Goal: Task Accomplishment & Management: Manage account settings

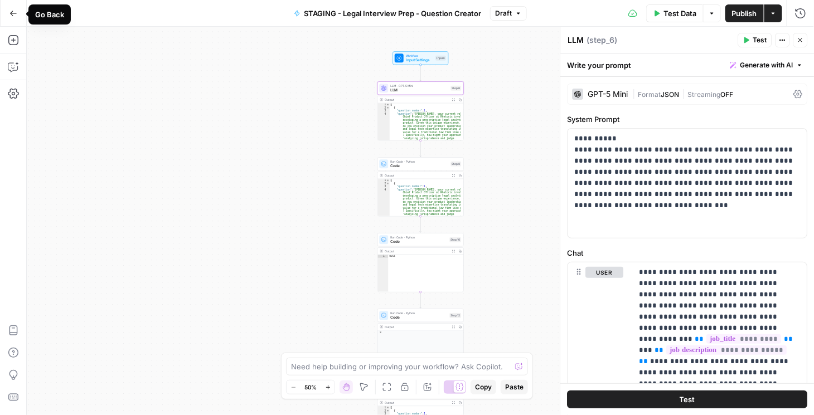
click at [12, 19] on button "Go Back" at bounding box center [13, 13] width 20 height 20
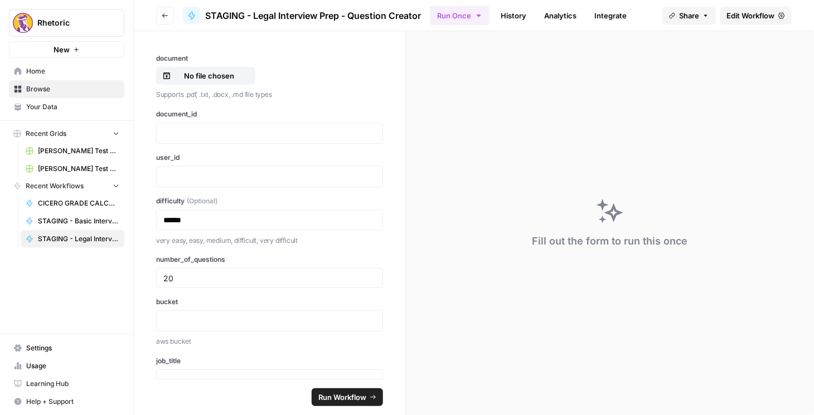
click at [167, 12] on icon "button" at bounding box center [165, 15] width 7 height 7
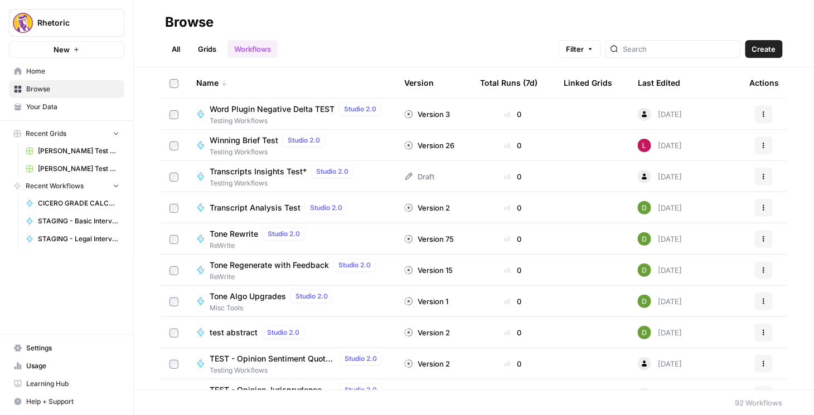
click at [57, 95] on link "Browse" at bounding box center [66, 89] width 115 height 18
click at [175, 55] on link "All" at bounding box center [176, 49] width 22 height 18
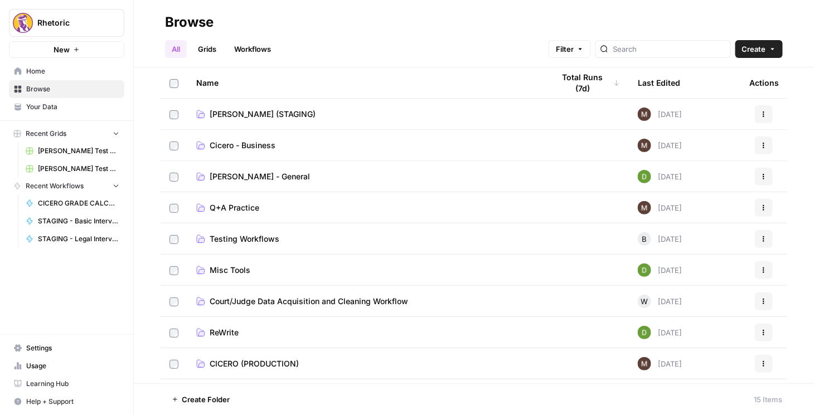
click at [263, 358] on td "CICERO (PRODUCTION)" at bounding box center [366, 363] width 358 height 31
click at [264, 361] on span "CICERO (PRODUCTION)" at bounding box center [254, 364] width 89 height 11
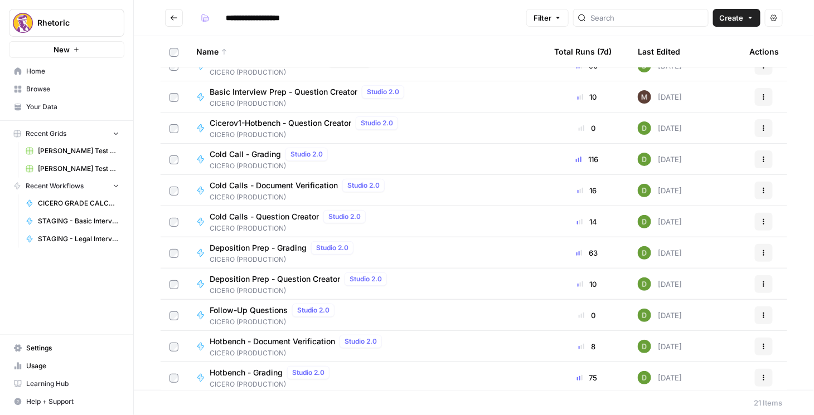
scroll to position [64, 0]
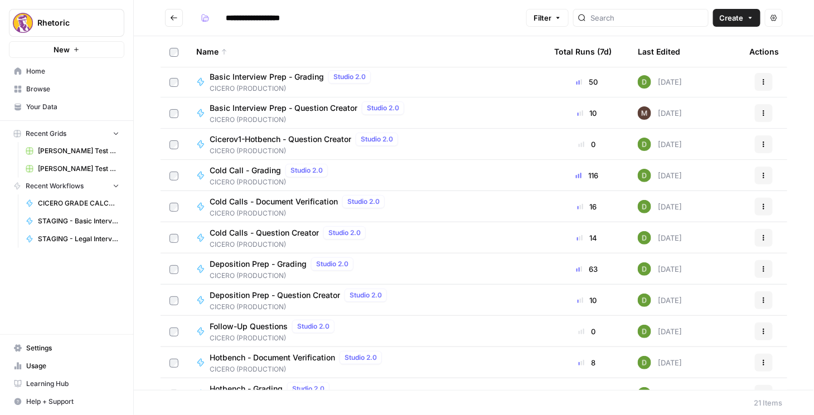
click at [274, 143] on span "Cicerov1-Hotbench - Question Creator" at bounding box center [281, 139] width 142 height 11
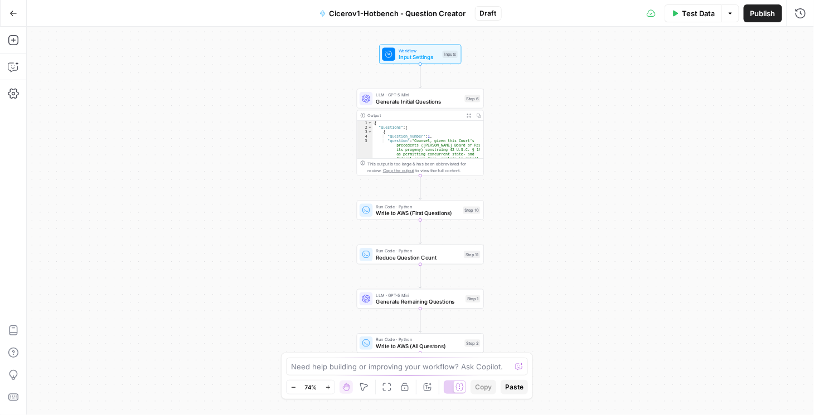
click at [12, 13] on icon "button" at bounding box center [13, 13] width 8 height 8
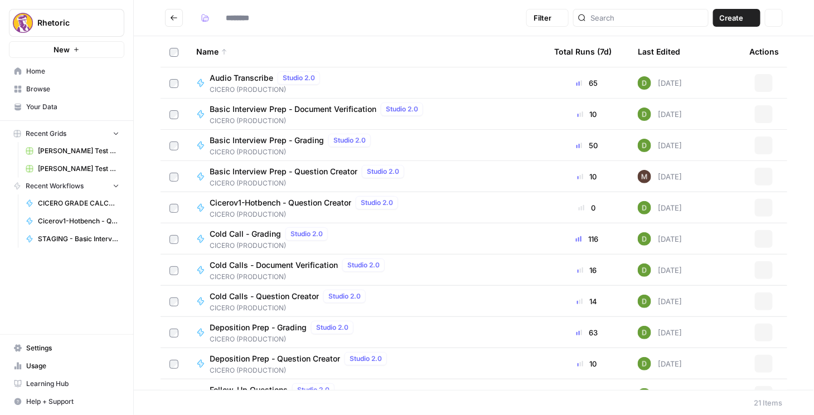
type input "**********"
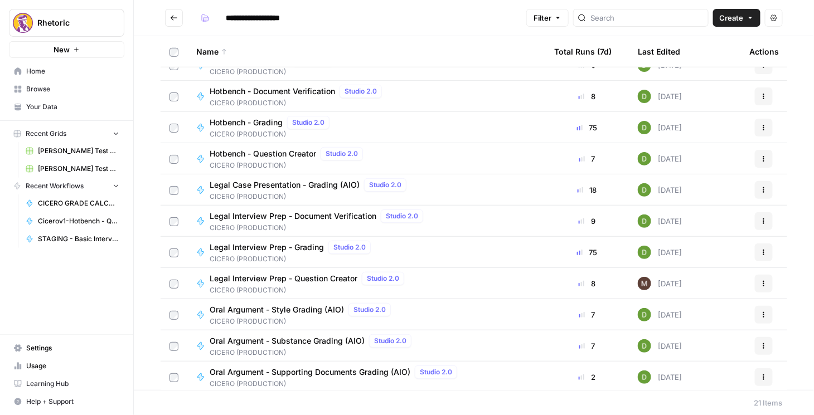
scroll to position [332, 0]
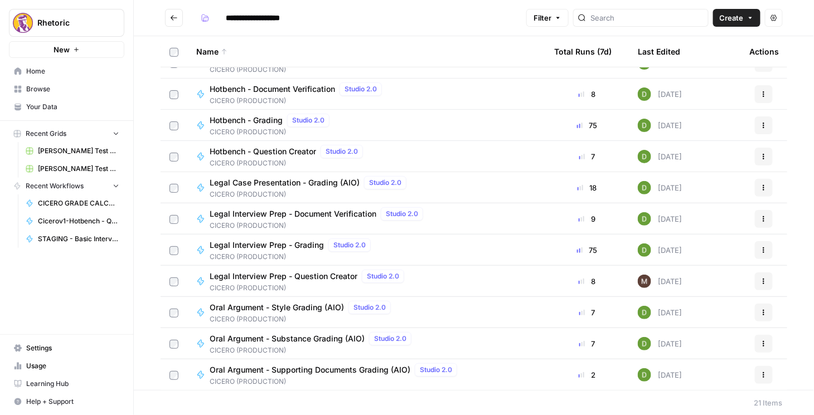
click at [313, 279] on span "Legal Interview Prep - Question Creator" at bounding box center [284, 276] width 148 height 11
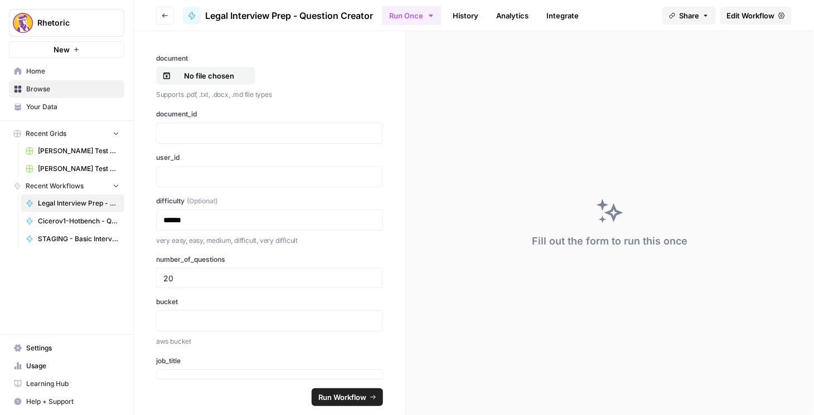
click at [752, 18] on span "Edit Workflow" at bounding box center [751, 15] width 48 height 11
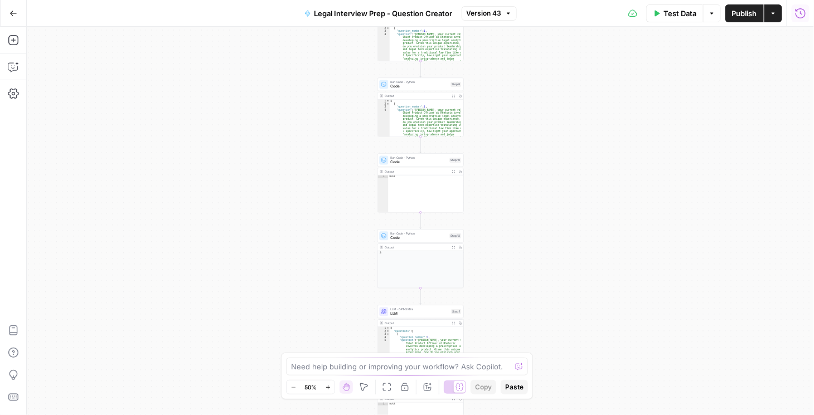
click at [795, 20] on button "Run History" at bounding box center [801, 13] width 18 height 18
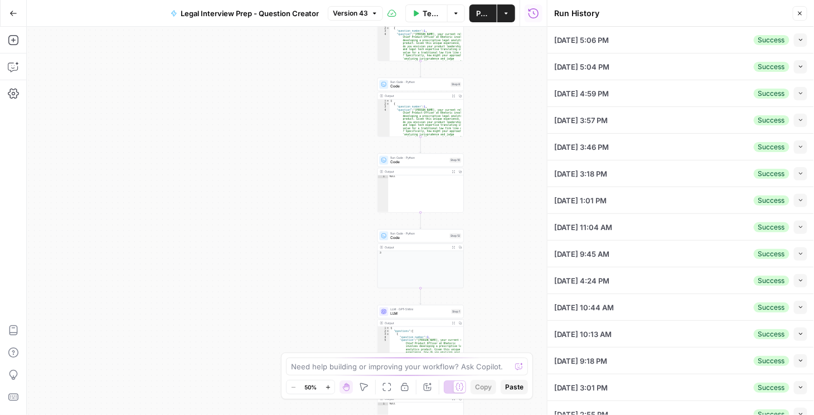
click at [794, 68] on button "Collapse" at bounding box center [800, 66] width 13 height 13
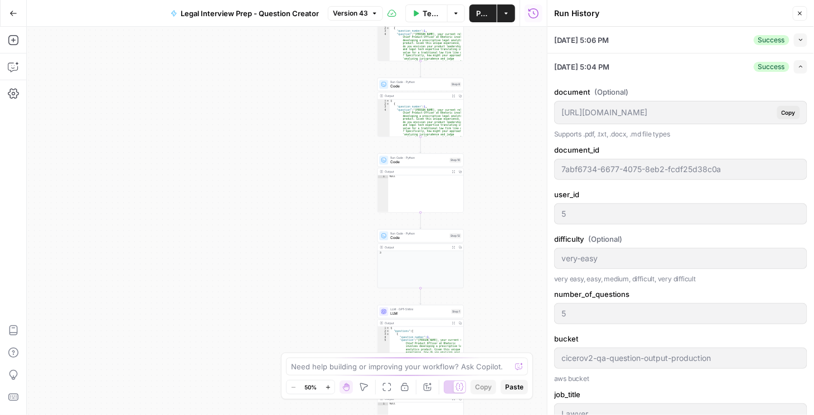
click at [795, 43] on button "Collapse" at bounding box center [800, 39] width 13 height 13
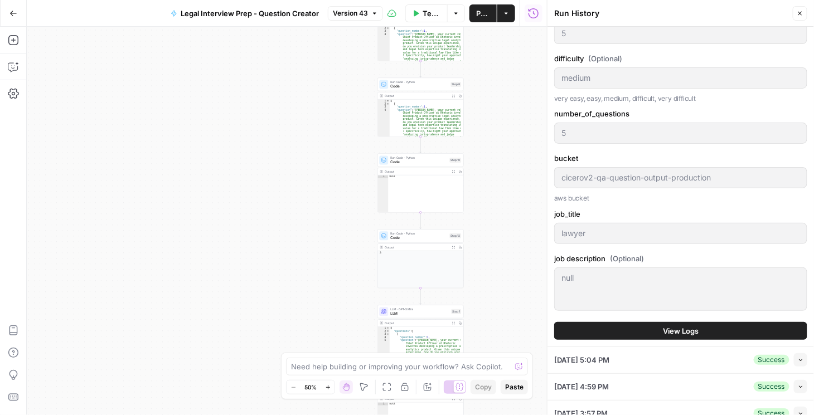
scroll to position [223, 0]
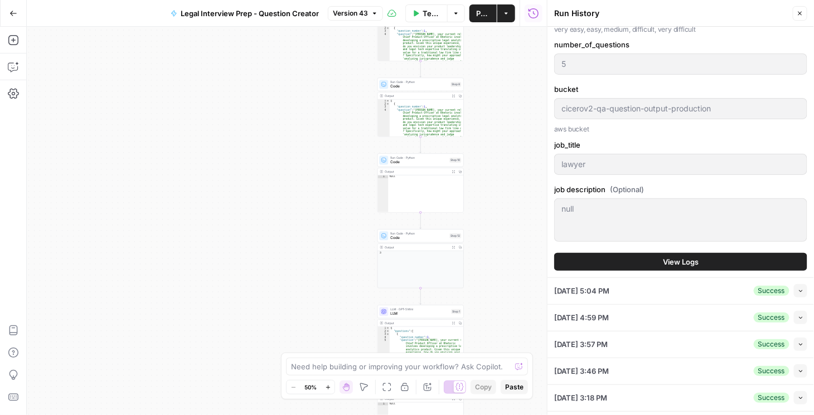
click at [798, 316] on icon "button" at bounding box center [801, 317] width 6 height 6
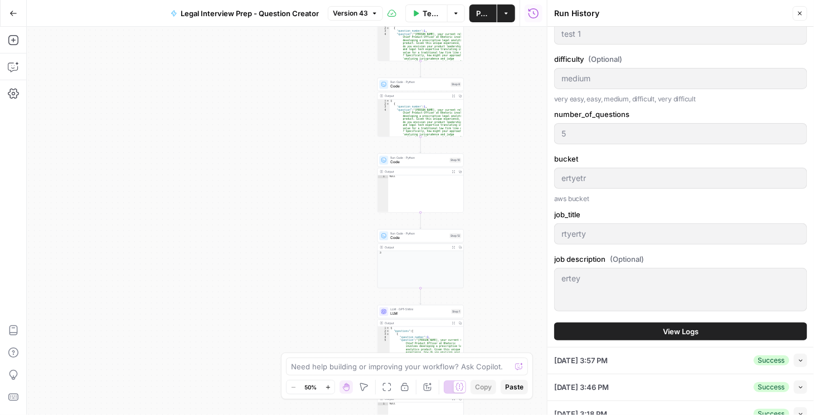
scroll to position [79, 0]
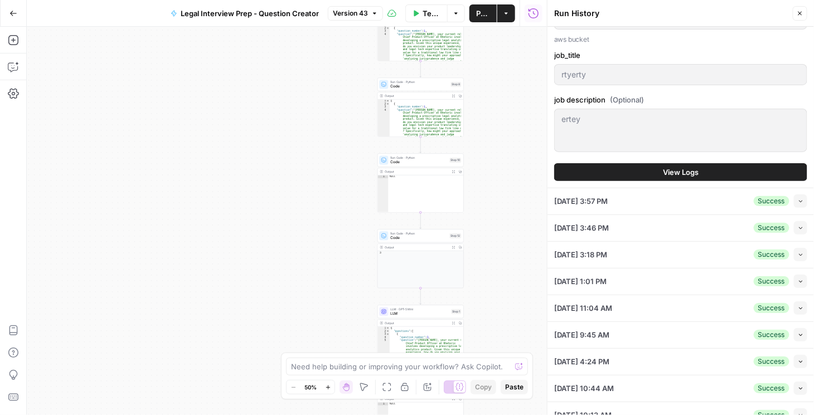
click at [798, 201] on icon "button" at bounding box center [801, 201] width 6 height 6
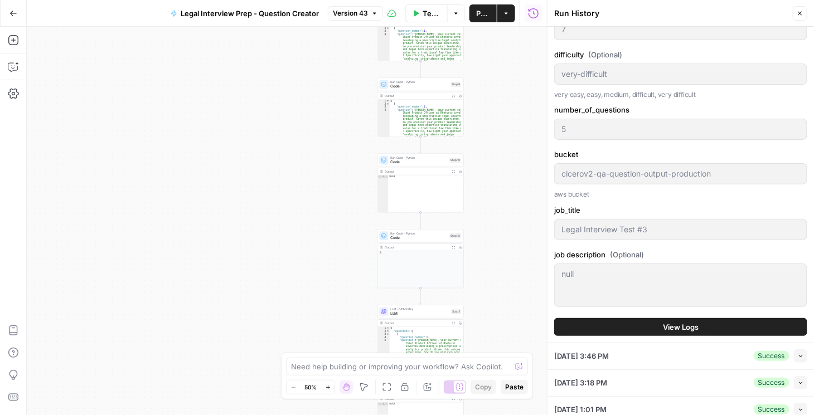
scroll to position [239, 0]
click at [706, 328] on button "View Logs" at bounding box center [680, 327] width 253 height 18
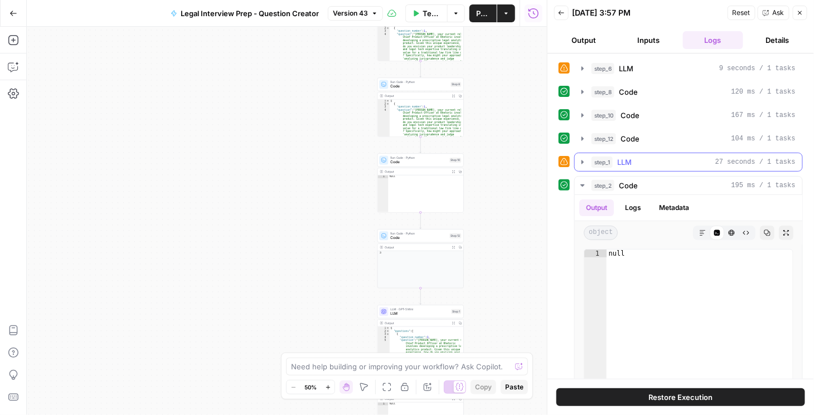
click at [585, 161] on icon "button" at bounding box center [582, 162] width 9 height 9
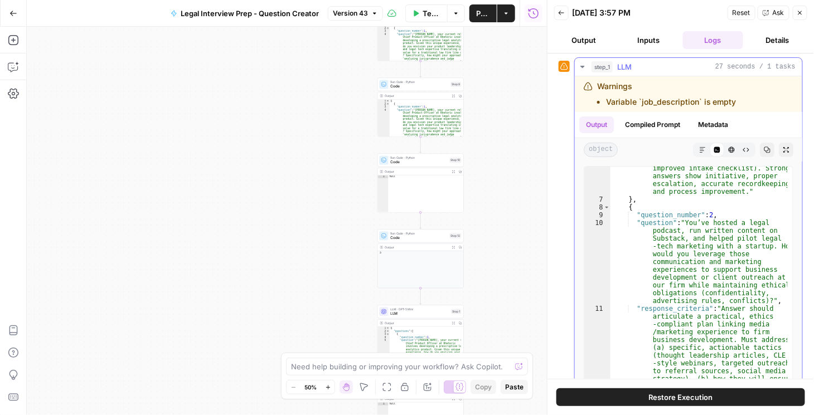
scroll to position [306, 0]
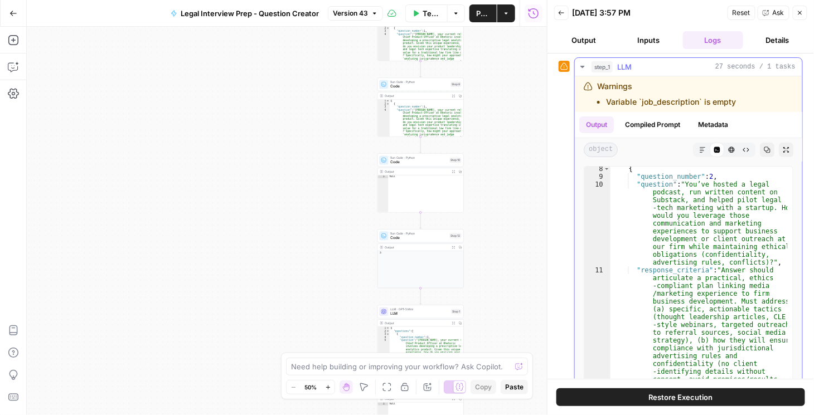
click at [578, 66] on icon "button" at bounding box center [582, 66] width 9 height 9
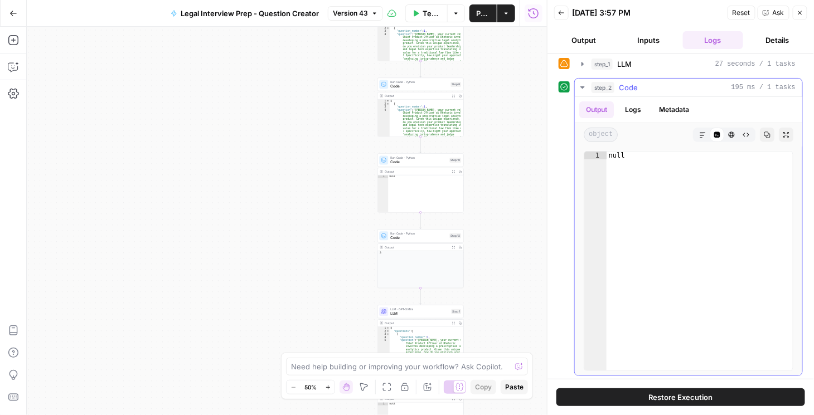
scroll to position [98, 0]
drag, startPoint x: 786, startPoint y: 37, endPoint x: 740, endPoint y: 37, distance: 45.7
click at [786, 37] on button "Details" at bounding box center [778, 40] width 60 height 18
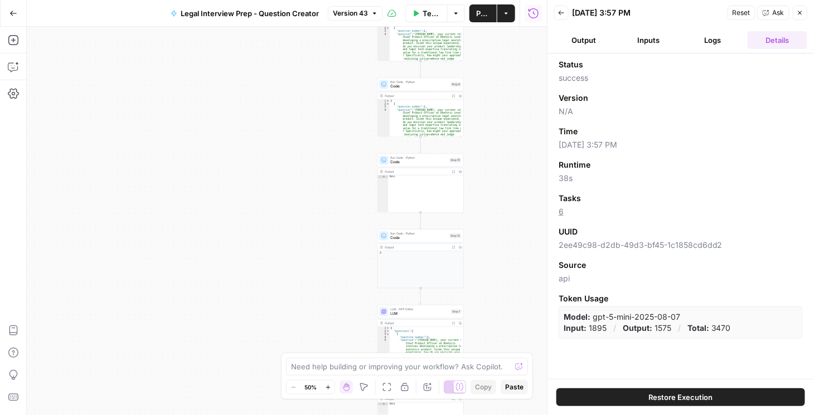
click at [566, 13] on button "Back" at bounding box center [561, 13] width 14 height 14
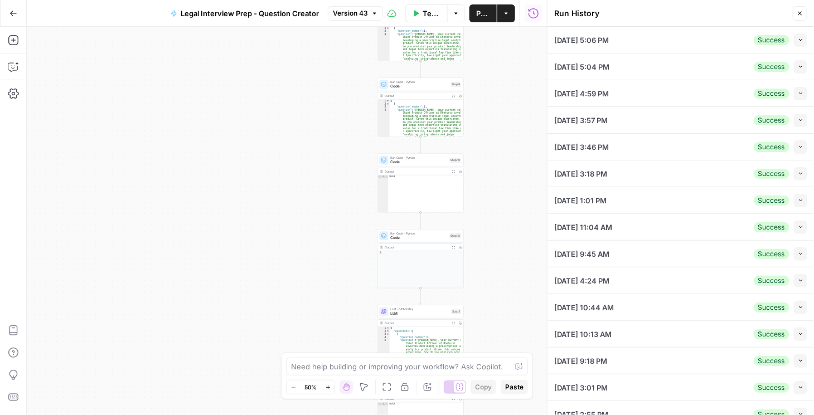
click at [798, 68] on icon "button" at bounding box center [801, 67] width 6 height 6
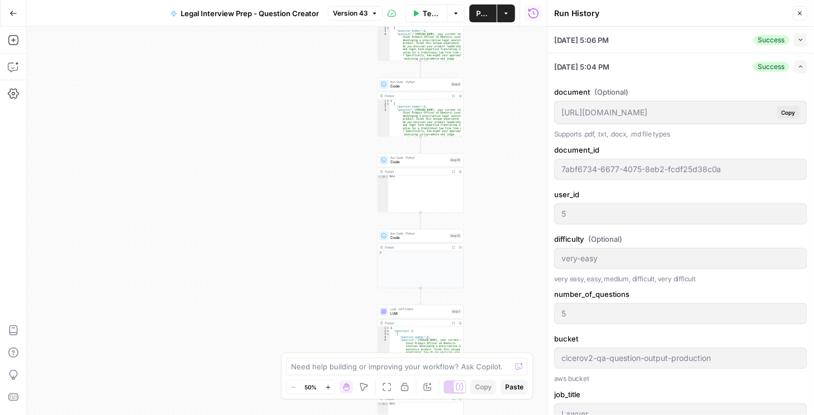
scroll to position [223, 0]
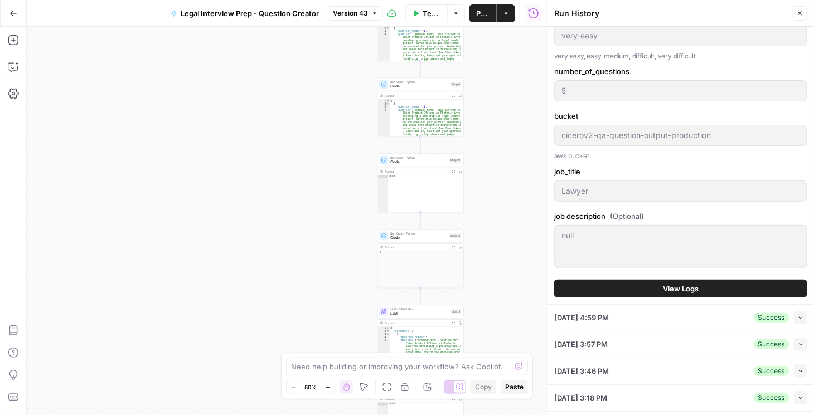
click at [649, 291] on button "View Logs" at bounding box center [680, 289] width 253 height 18
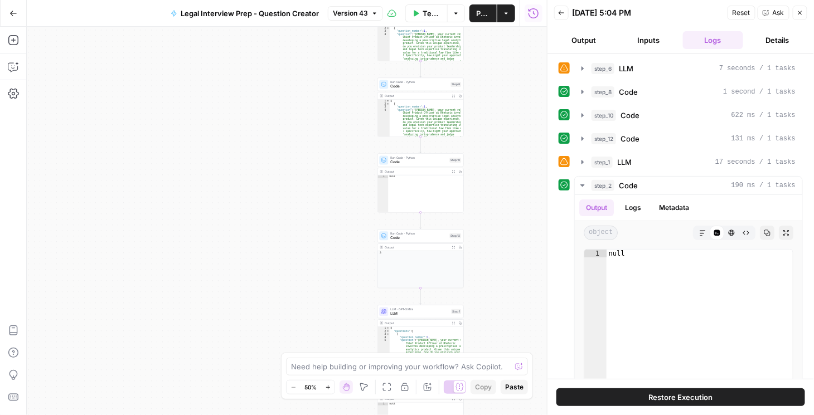
click at [777, 38] on button "Details" at bounding box center [778, 40] width 60 height 18
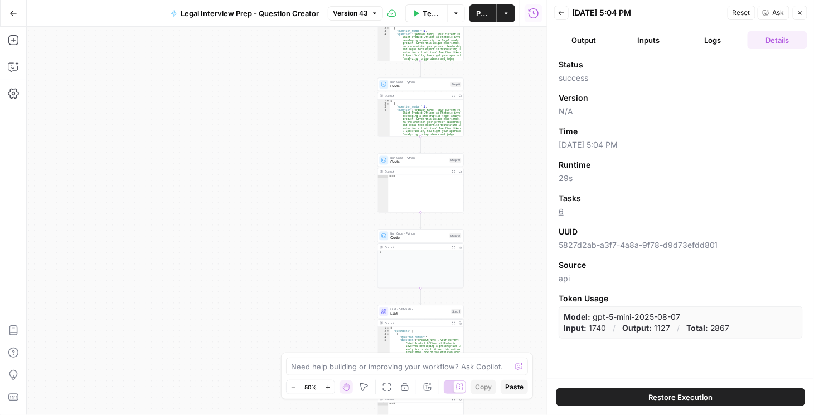
click at [592, 39] on button "Output" at bounding box center [584, 40] width 60 height 18
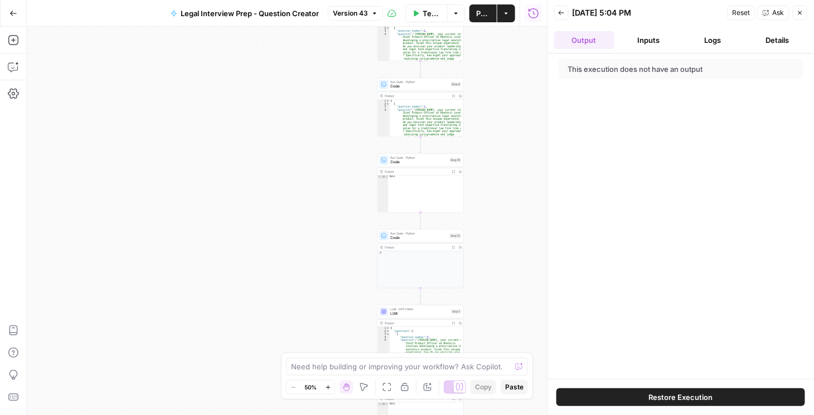
click at [566, 17] on button "Back" at bounding box center [561, 13] width 14 height 14
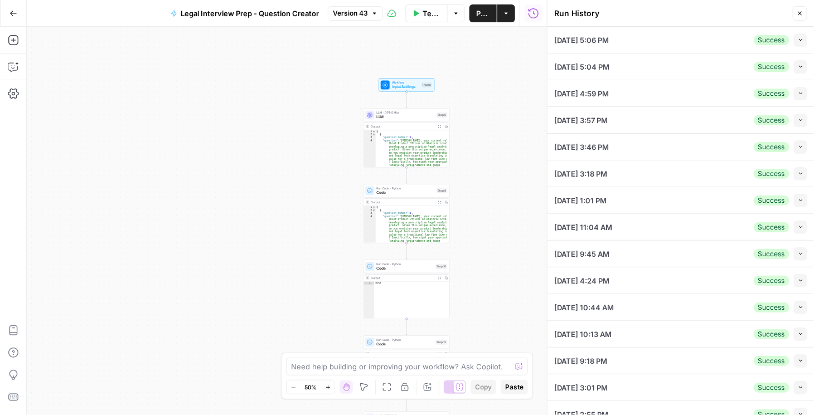
drag, startPoint x: 259, startPoint y: 139, endPoint x: 242, endPoint y: 213, distance: 75.6
click at [242, 213] on div "Workflow Input Settings Inputs LLM · GPT-5 Mini LLM Step 6 Output Expand Output…" at bounding box center [287, 221] width 520 height 389
click at [382, 120] on span "LLM" at bounding box center [404, 121] width 58 height 6
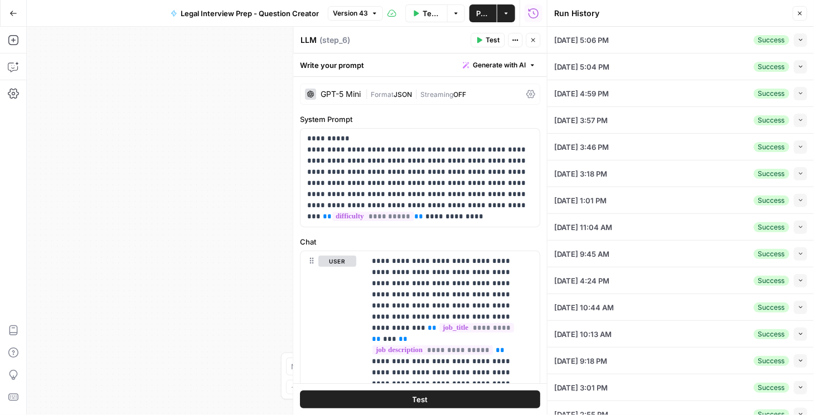
click at [527, 94] on icon at bounding box center [531, 94] width 9 height 9
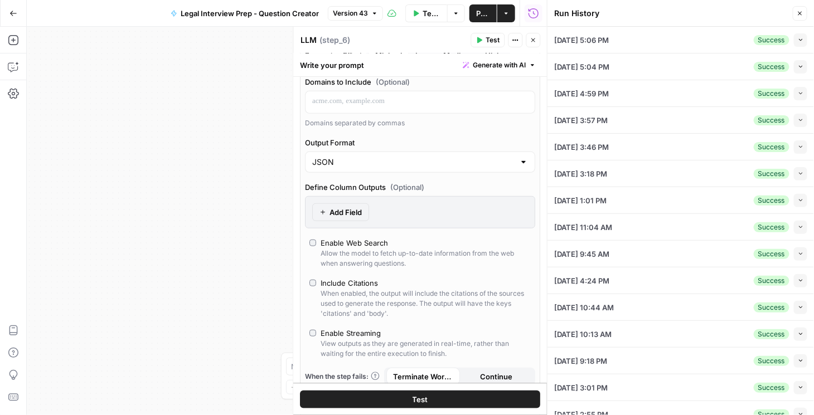
scroll to position [382, 0]
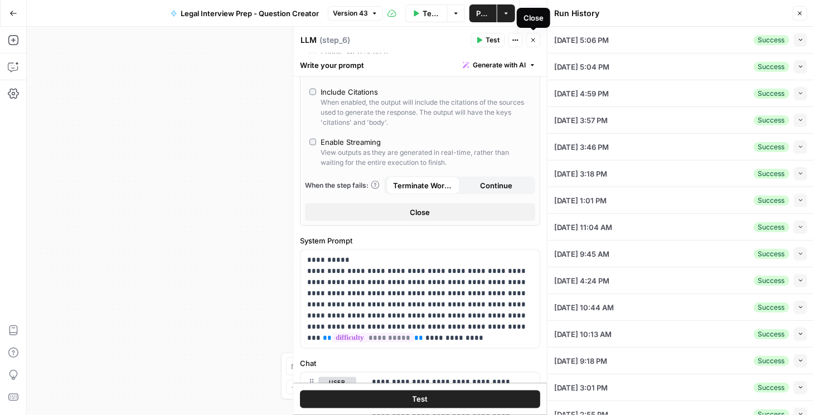
click at [539, 45] on button "Close" at bounding box center [533, 40] width 14 height 14
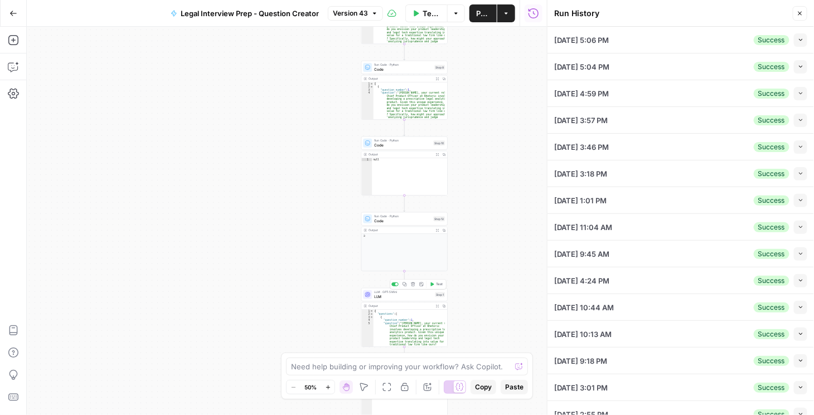
click at [406, 297] on span "LLM" at bounding box center [404, 297] width 59 height 6
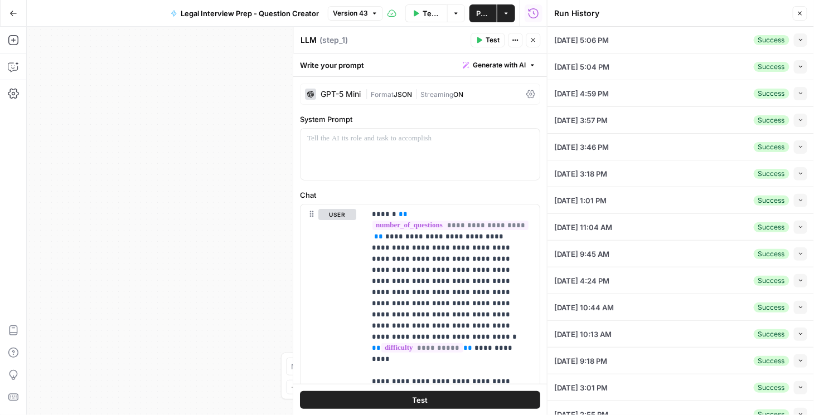
click at [528, 93] on icon at bounding box center [531, 94] width 9 height 9
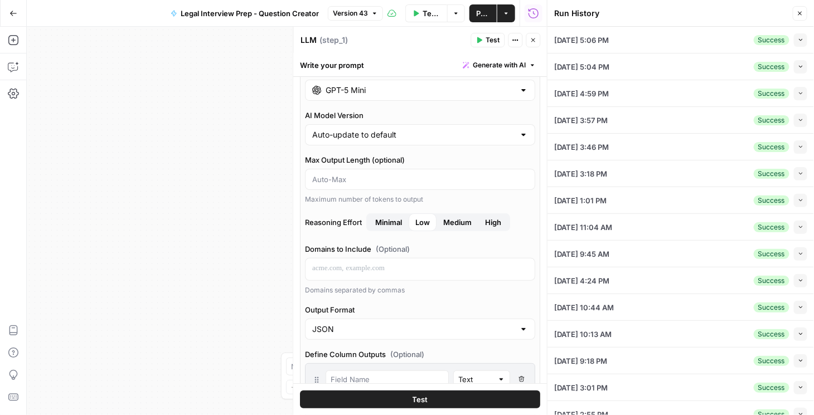
scroll to position [95, 0]
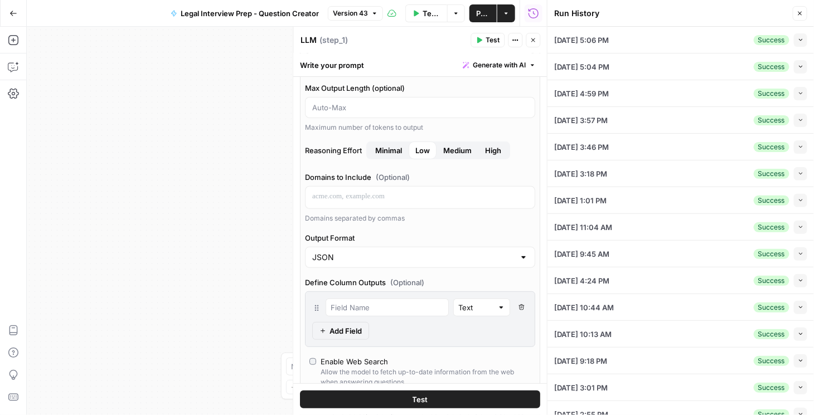
click at [519, 304] on icon "button" at bounding box center [522, 307] width 6 height 6
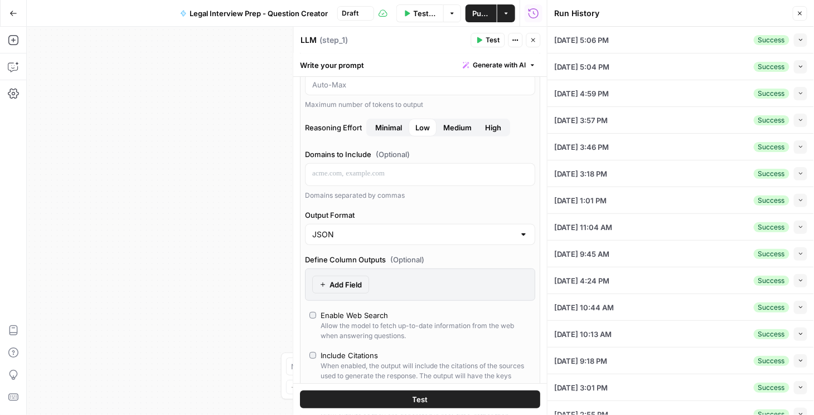
scroll to position [255, 0]
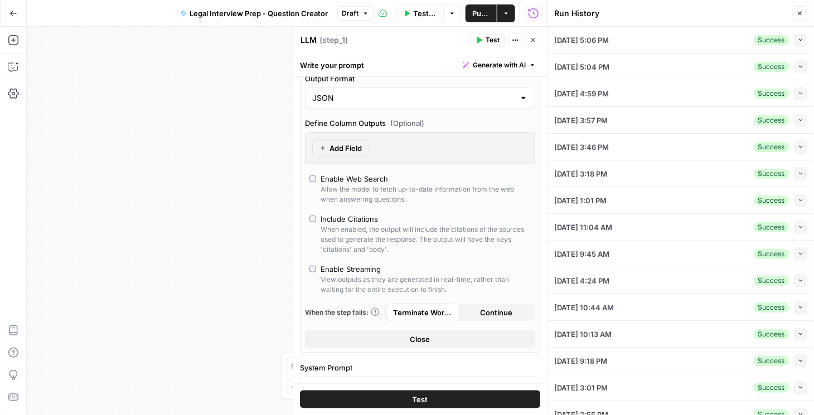
click at [317, 265] on label "Enable Streaming View outputs as they are generated in real-time, rather than w…" at bounding box center [420, 279] width 221 height 31
click at [481, 13] on span "Publish" at bounding box center [481, 13] width 18 height 11
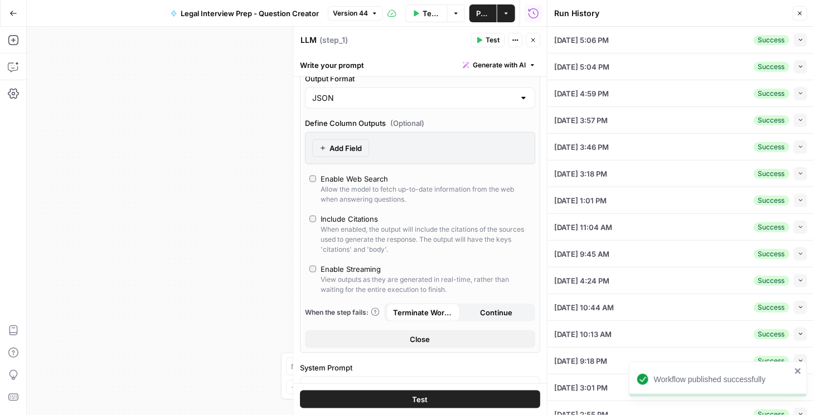
click at [450, 42] on div "LLM LLM ( step_1 )" at bounding box center [384, 40] width 167 height 12
click at [533, 43] on icon "button" at bounding box center [533, 40] width 7 height 7
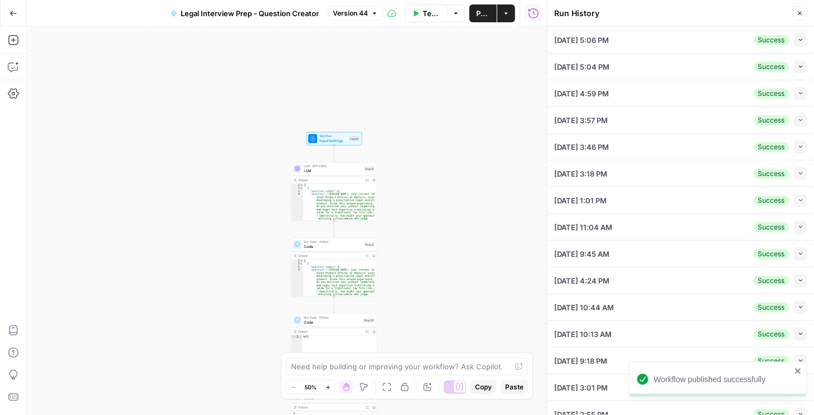
drag, startPoint x: 271, startPoint y: 93, endPoint x: 221, endPoint y: 251, distance: 166.6
click at [201, 268] on div "Workflow Input Settings Inputs LLM · GPT-5 Mini LLM Step 6 Output Expand Output…" at bounding box center [287, 221] width 520 height 389
click at [305, 168] on span "LLM" at bounding box center [334, 169] width 58 height 6
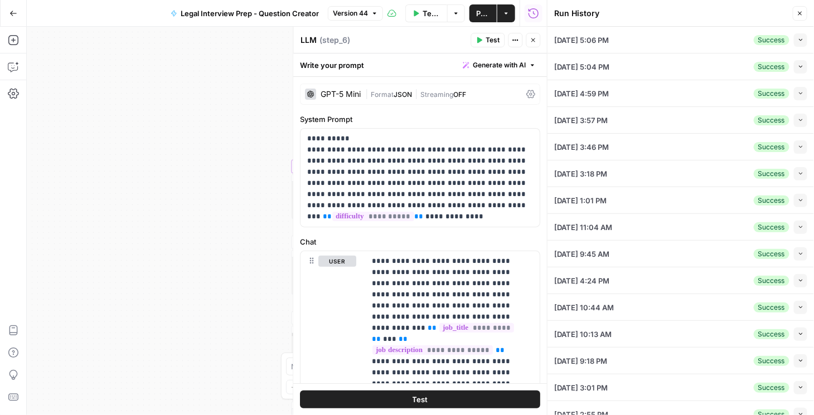
click at [529, 42] on button "Close" at bounding box center [533, 40] width 14 height 14
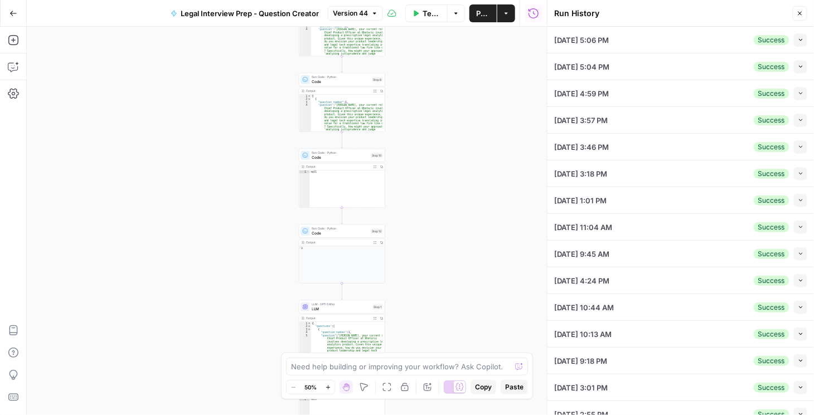
drag, startPoint x: 474, startPoint y: 146, endPoint x: 474, endPoint y: 105, distance: 40.7
click at [474, 105] on div "Workflow Input Settings Inputs LLM · GPT-5 Mini LLM Step 6 Output Expand Output…" at bounding box center [287, 221] width 520 height 389
click at [346, 308] on span "LLM" at bounding box center [341, 309] width 59 height 6
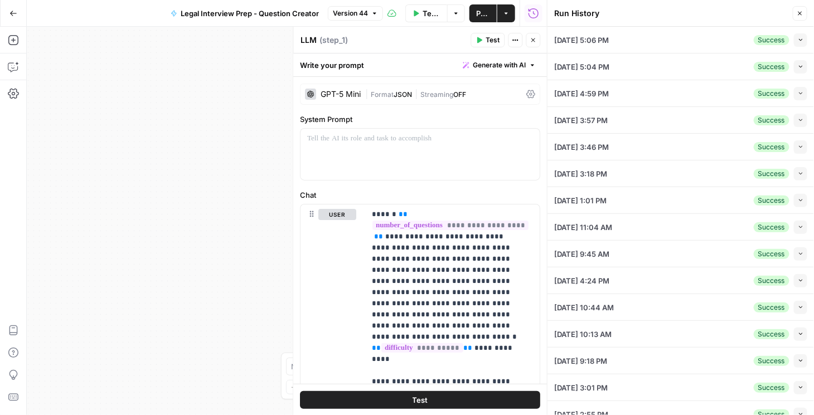
click at [539, 42] on button "Close" at bounding box center [533, 40] width 14 height 14
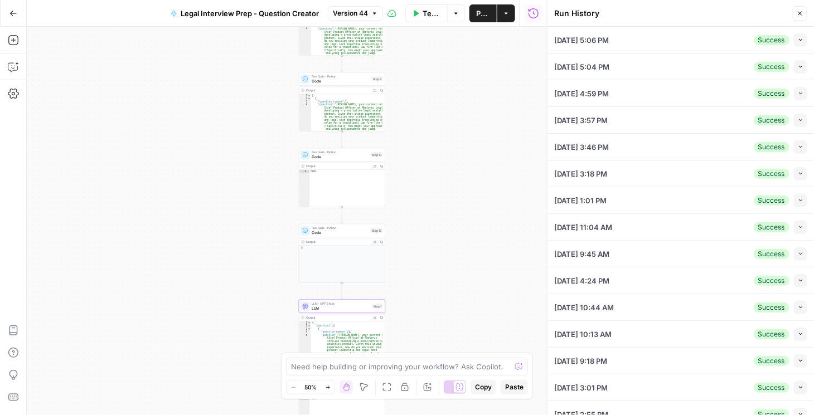
click at [488, 16] on span "Publish" at bounding box center [483, 13] width 14 height 11
click at [451, 178] on div "Workflow Input Settings Inputs LLM · GPT-5 Mini LLM Step 6 Output Expand Output…" at bounding box center [287, 221] width 520 height 389
